Goal: Task Accomplishment & Management: Manage account settings

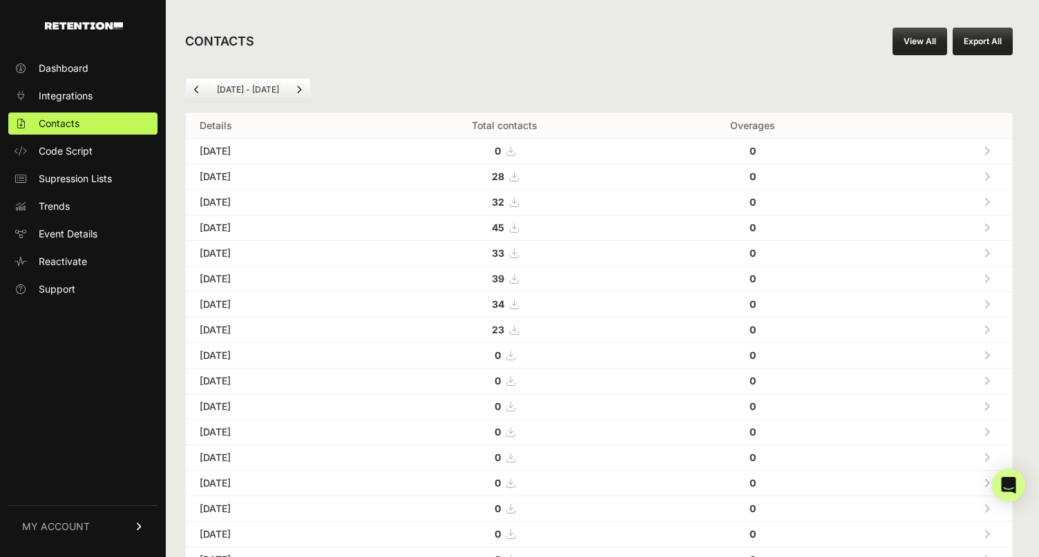
scroll to position [60, 0]
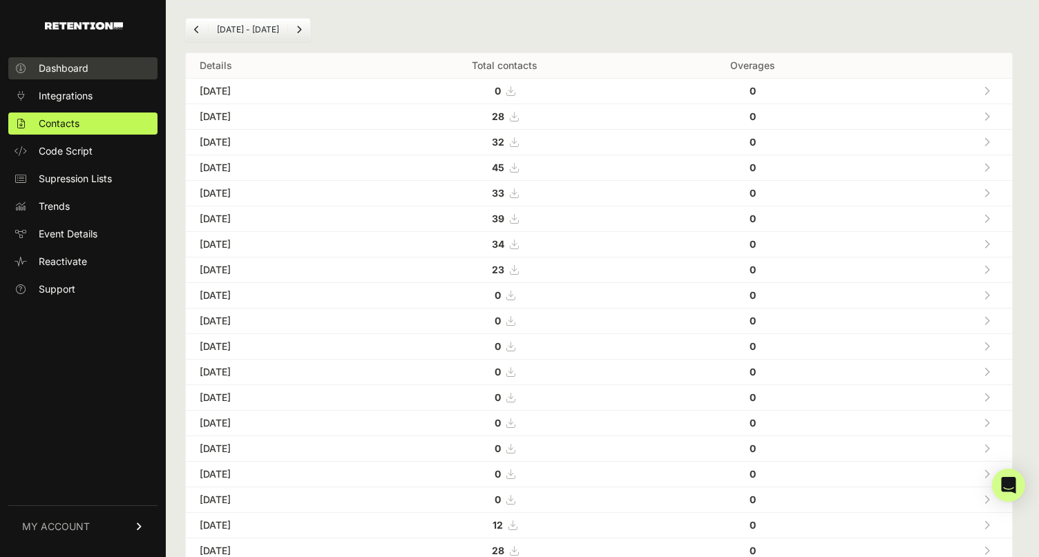
click at [75, 61] on link "Dashboard" at bounding box center [82, 68] width 149 height 22
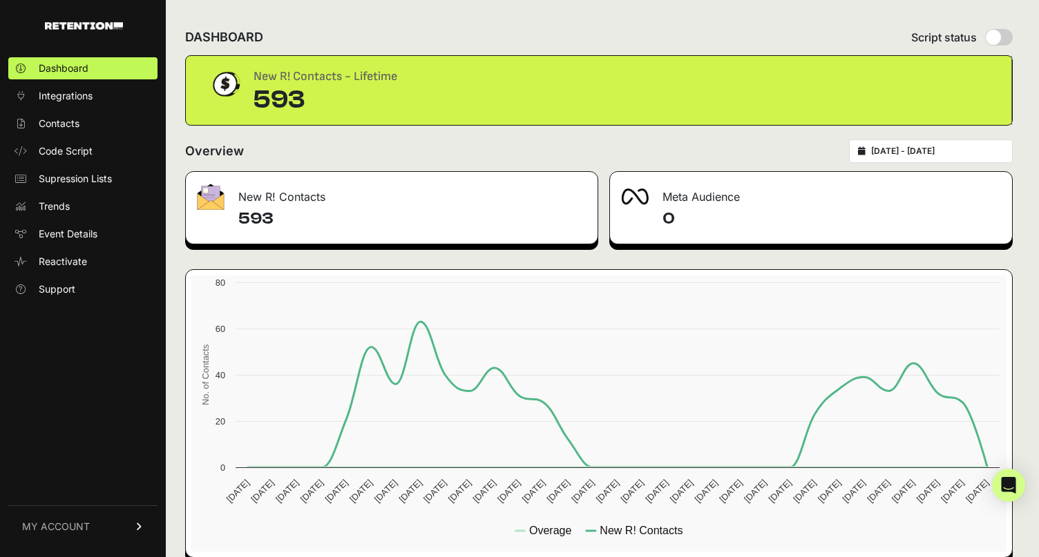
click at [994, 36] on input "radio" at bounding box center [999, 37] width 28 height 17
radio input "true"
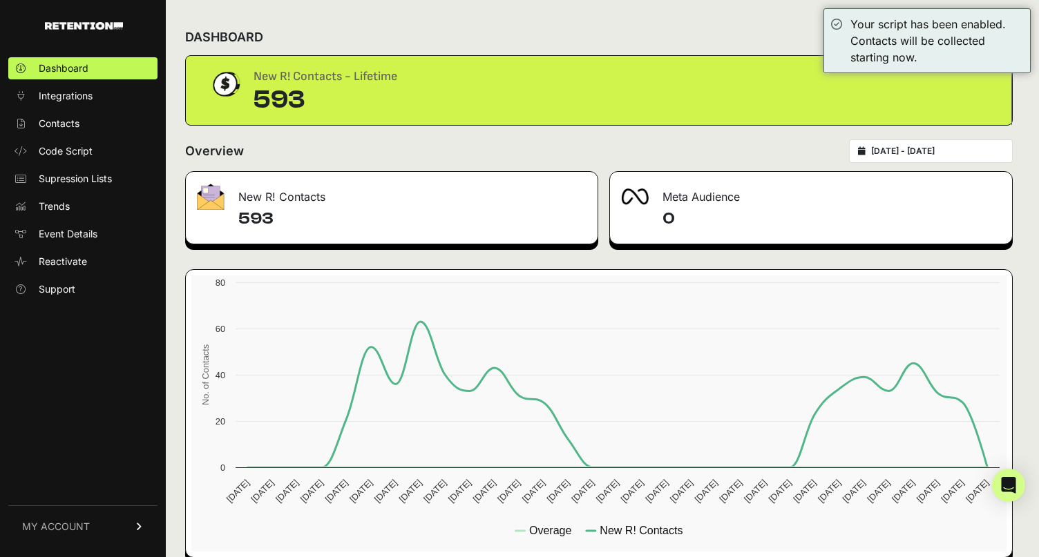
click at [721, 34] on div "DASHBOARD Script status" at bounding box center [598, 37] width 827 height 36
